Goal: Find specific page/section: Find specific page/section

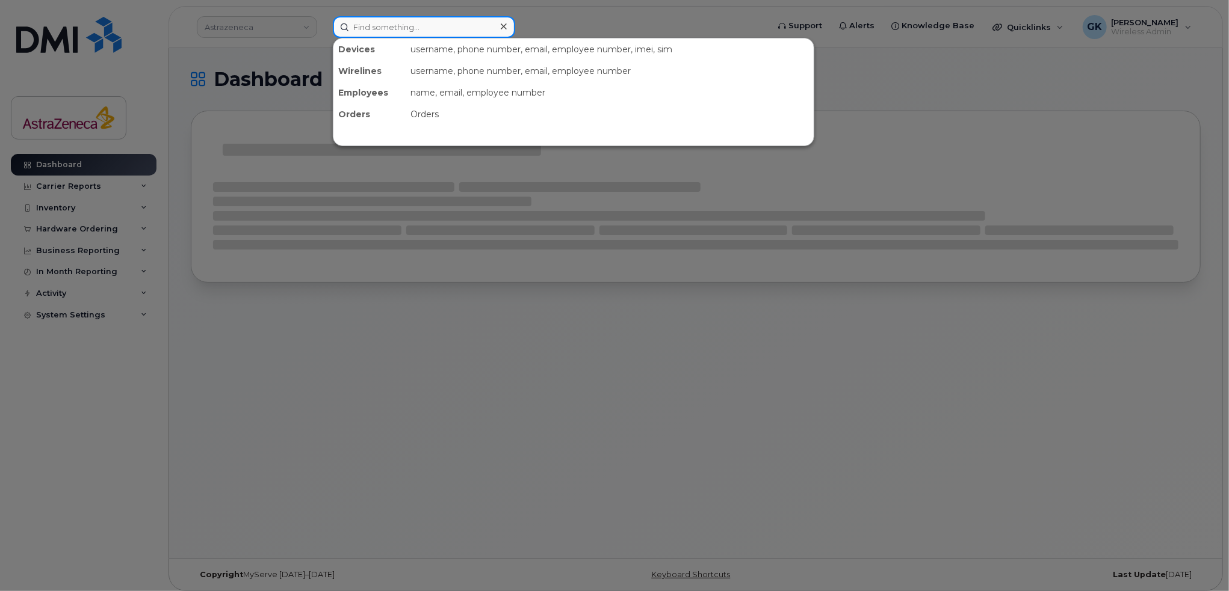
click at [403, 28] on input at bounding box center [424, 27] width 182 height 22
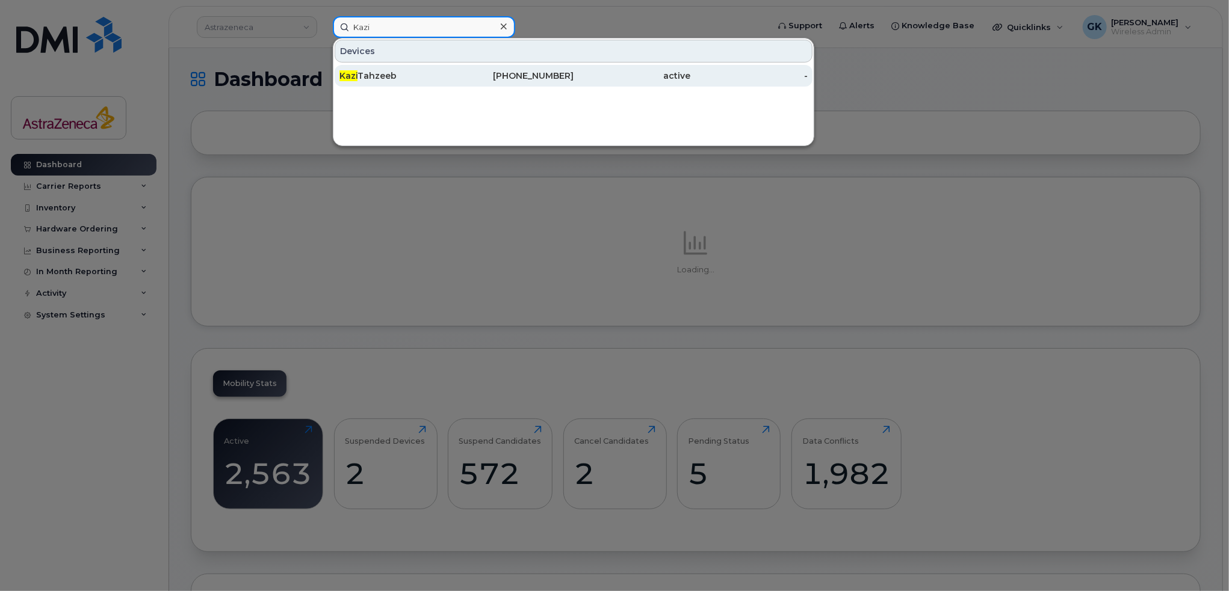
type input "Kazi"
click at [396, 70] on div "[PERSON_NAME]" at bounding box center [397, 76] width 117 height 12
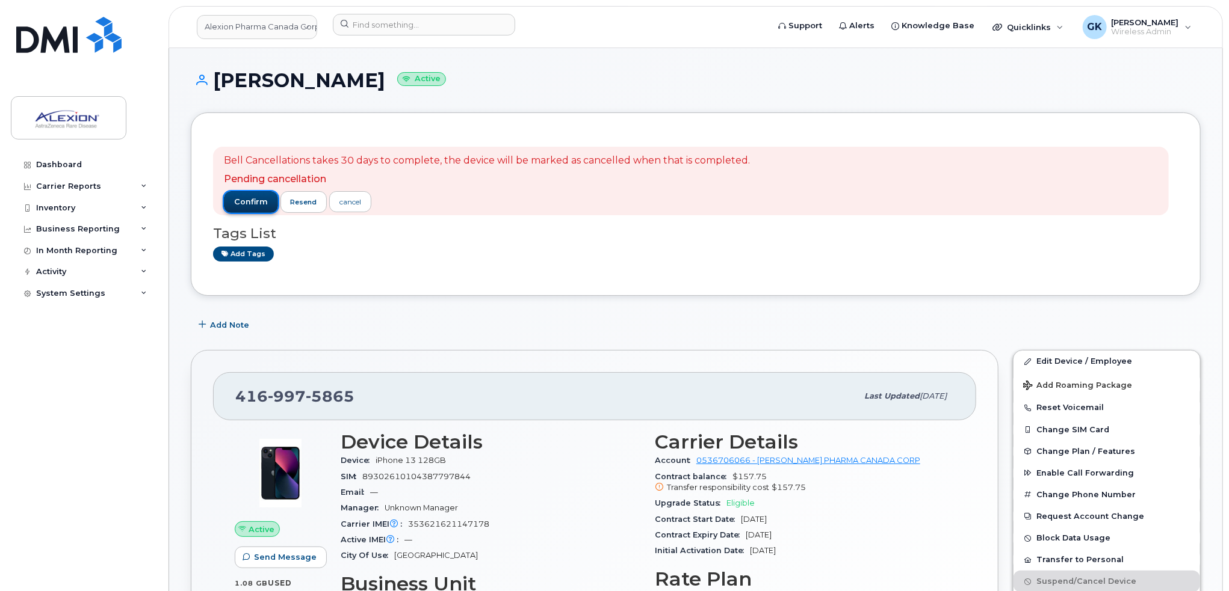
click at [268, 202] on button "confirm" at bounding box center [251, 202] width 54 height 22
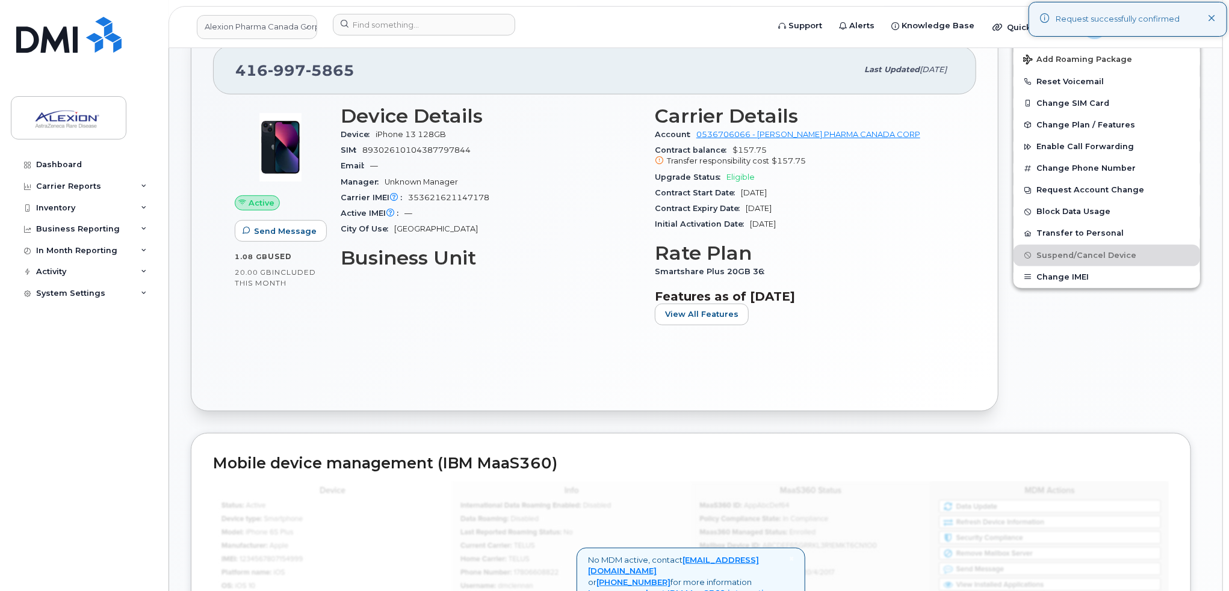
scroll to position [241, 0]
